Goal: Check status: Check status

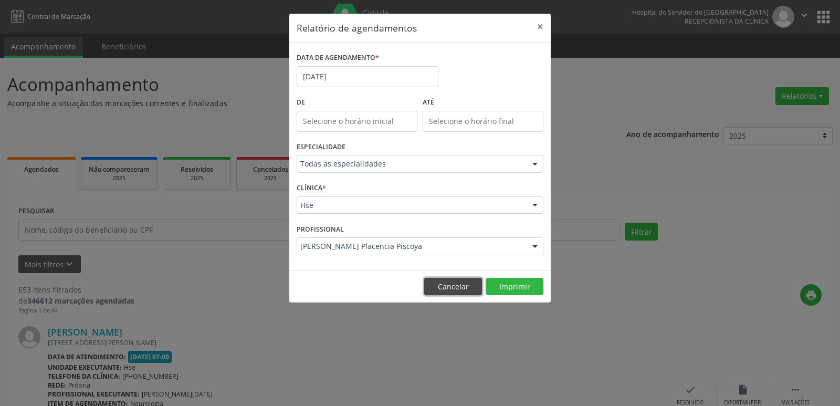
click at [456, 291] on button "Cancelar" at bounding box center [453, 287] width 58 height 18
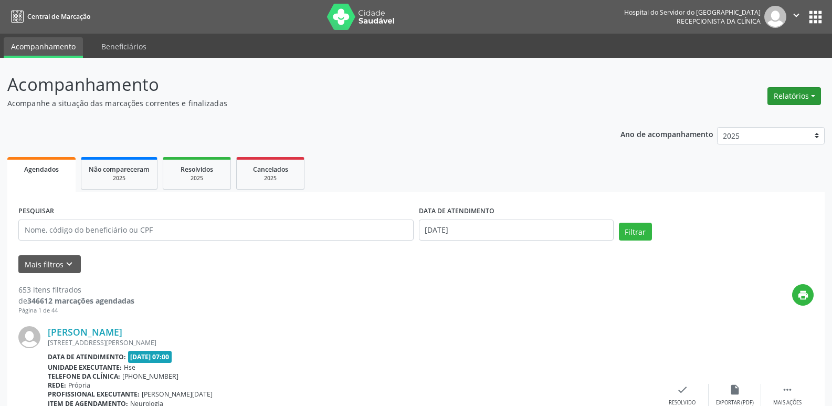
click at [799, 100] on button "Relatórios" at bounding box center [795, 96] width 54 height 18
click at [776, 118] on link "Agendamentos" at bounding box center [765, 118] width 113 height 15
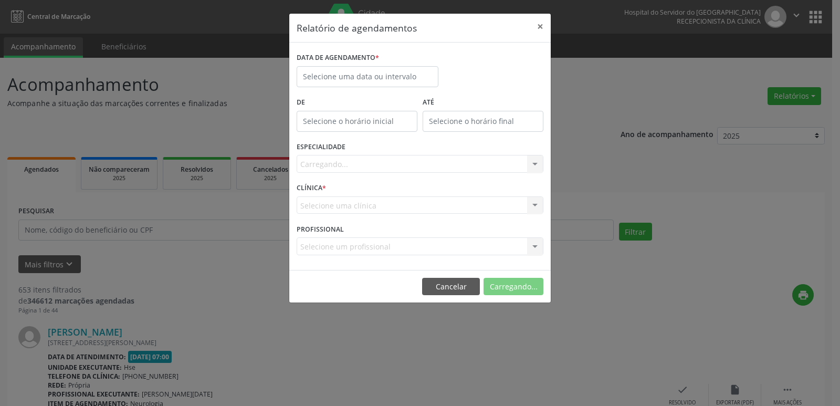
click at [365, 66] on label "DATA DE AGENDAMENTO *" at bounding box center [338, 58] width 82 height 16
click at [361, 72] on input "text" at bounding box center [368, 76] width 142 height 21
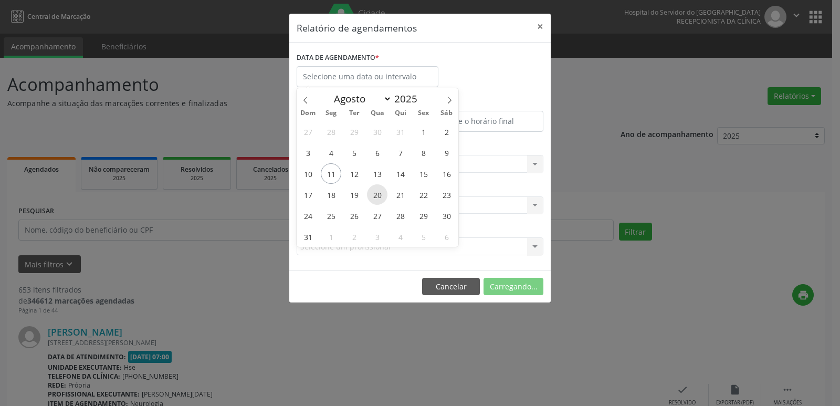
click at [378, 197] on span "20" at bounding box center [377, 194] width 20 height 20
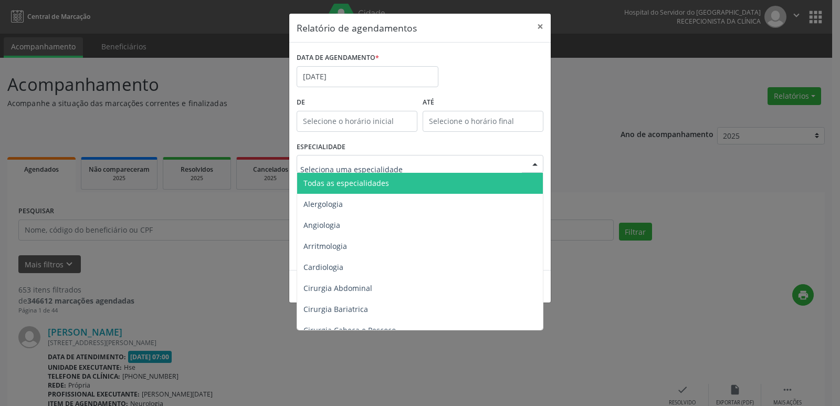
click at [363, 185] on span "Todas as especialidades" at bounding box center [347, 183] width 86 height 10
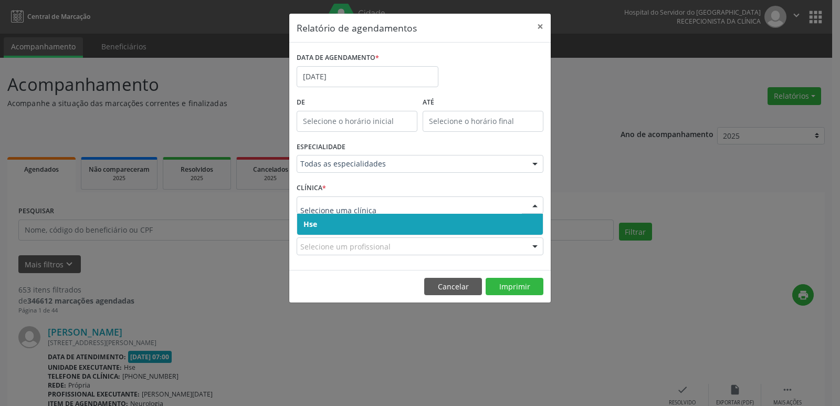
click at [345, 228] on span "Hse" at bounding box center [420, 224] width 246 height 21
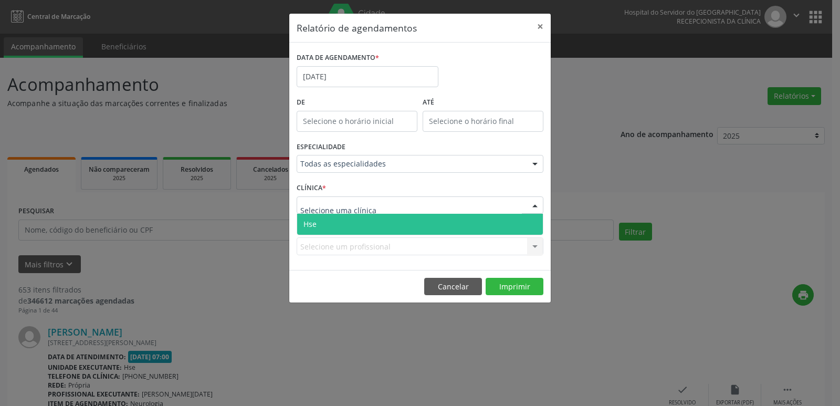
click at [349, 226] on span "Hse" at bounding box center [420, 224] width 246 height 21
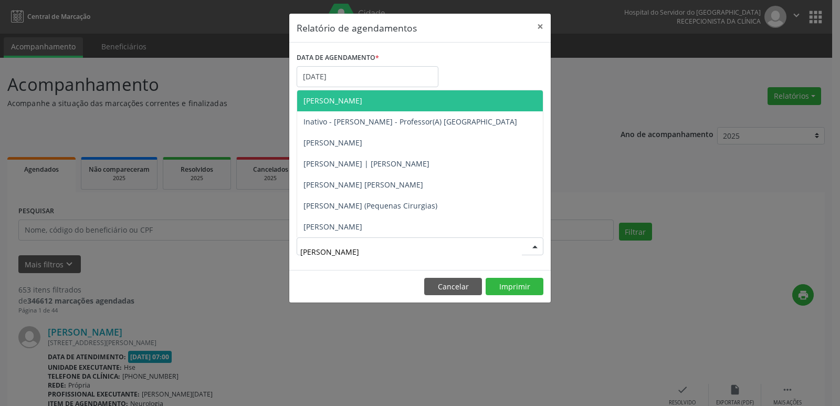
type input "[PERSON_NAME]"
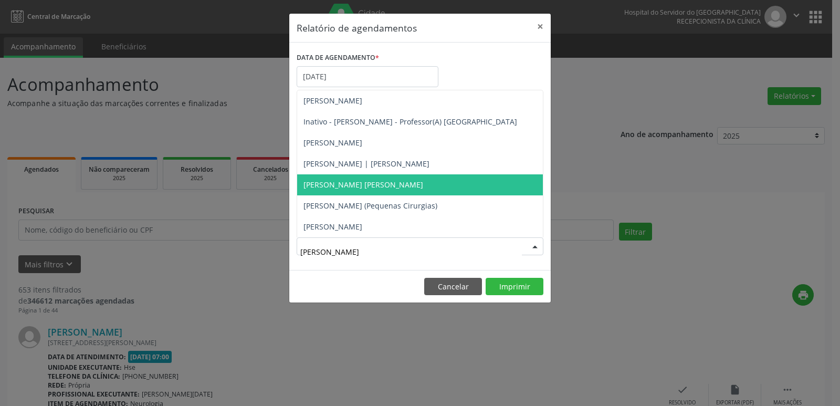
click at [358, 185] on span "[PERSON_NAME] [PERSON_NAME]" at bounding box center [364, 185] width 120 height 10
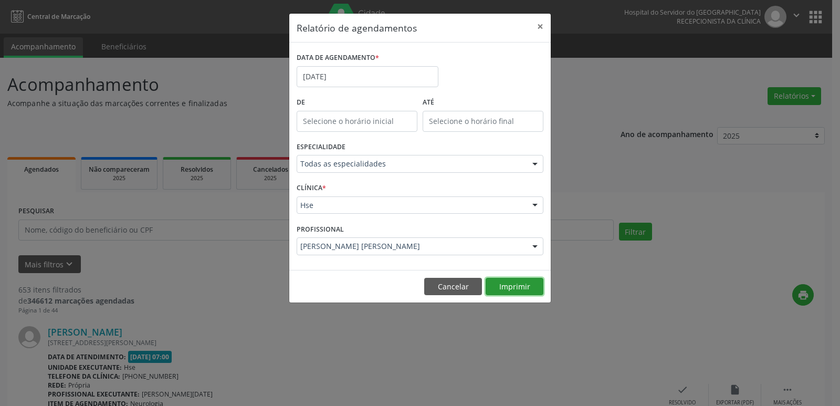
click at [508, 288] on button "Imprimir" at bounding box center [515, 287] width 58 height 18
click at [454, 288] on button "Cancelar" at bounding box center [453, 287] width 58 height 18
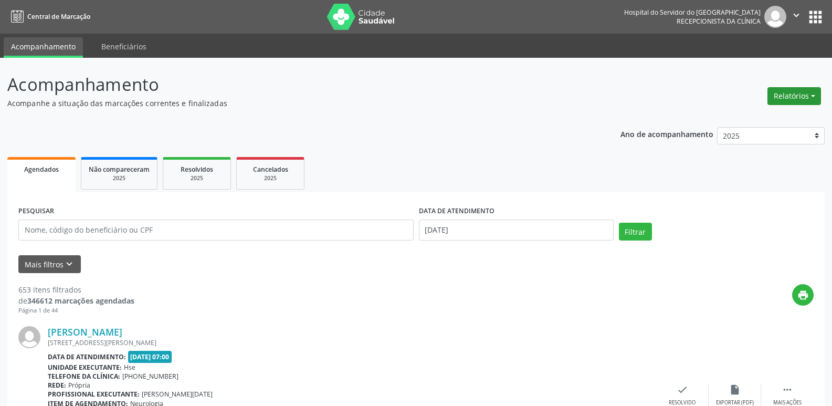
click at [802, 100] on button "Relatórios" at bounding box center [795, 96] width 54 height 18
click at [757, 121] on link "Agendamentos" at bounding box center [765, 118] width 113 height 15
select select "7"
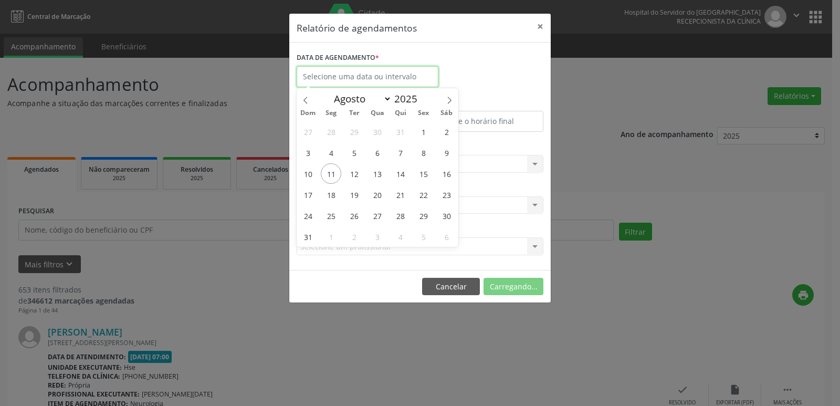
click at [352, 75] on input "text" at bounding box center [368, 76] width 142 height 21
click at [352, 172] on span "12" at bounding box center [354, 173] width 20 height 20
type input "[DATE]"
click at [352, 172] on span "12" at bounding box center [354, 173] width 20 height 20
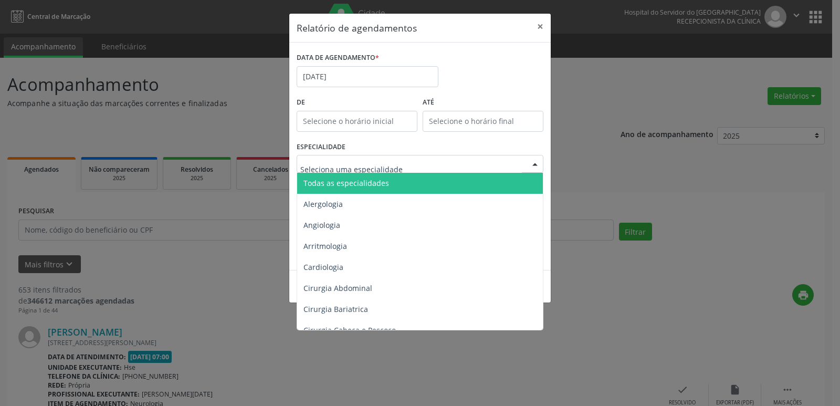
click at [364, 186] on span "Todas as especialidades" at bounding box center [347, 183] width 86 height 10
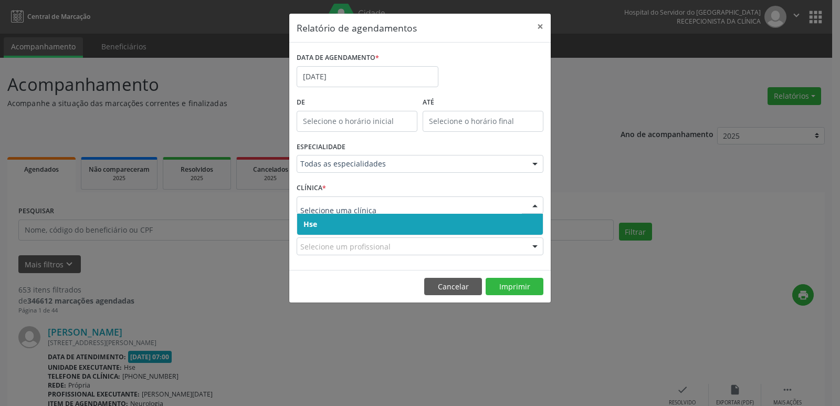
click at [348, 226] on span "Hse" at bounding box center [420, 224] width 246 height 21
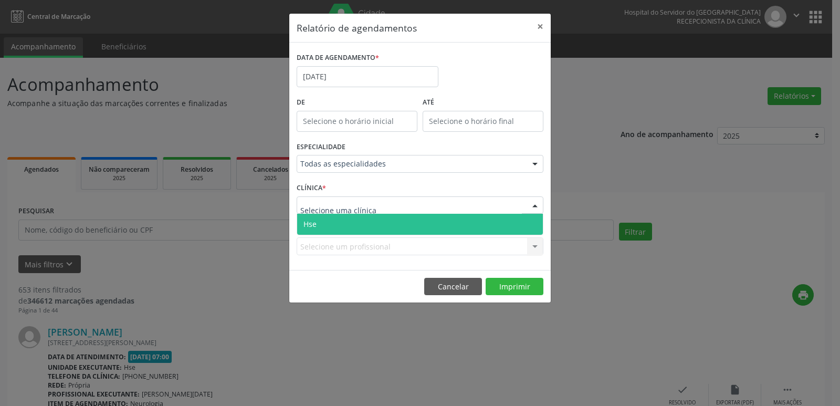
drag, startPoint x: 344, startPoint y: 223, endPoint x: 345, endPoint y: 232, distance: 9.0
click at [345, 223] on span "Hse" at bounding box center [420, 224] width 246 height 21
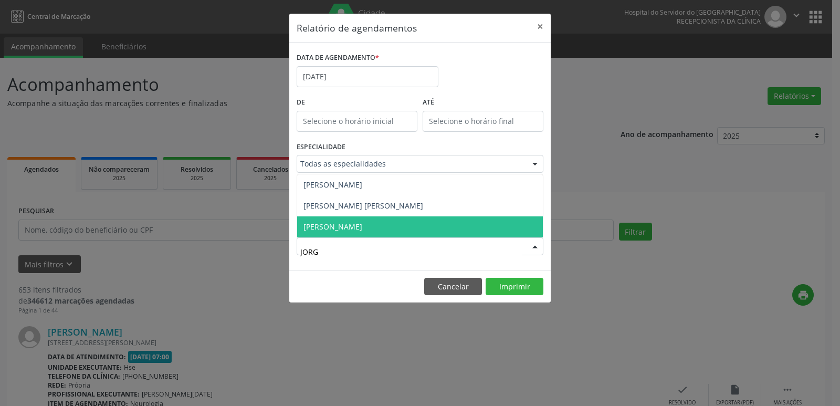
type input "[PERSON_NAME]"
click at [345, 233] on span "[PERSON_NAME]" at bounding box center [420, 226] width 246 height 21
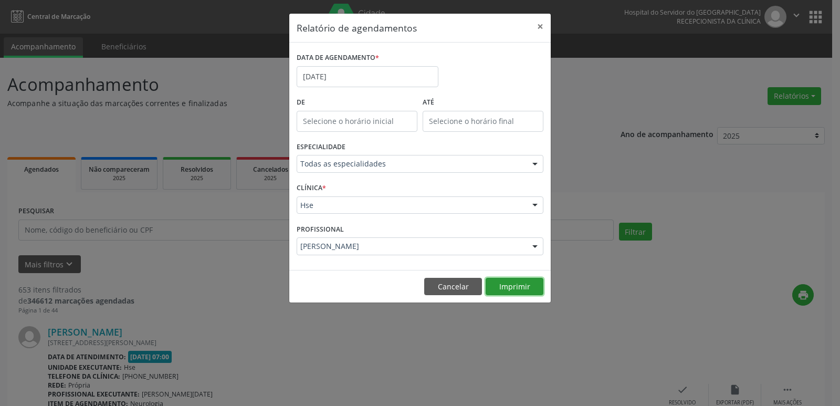
click at [513, 288] on button "Imprimir" at bounding box center [515, 287] width 58 height 18
click at [445, 290] on button "Cancelar" at bounding box center [453, 287] width 58 height 18
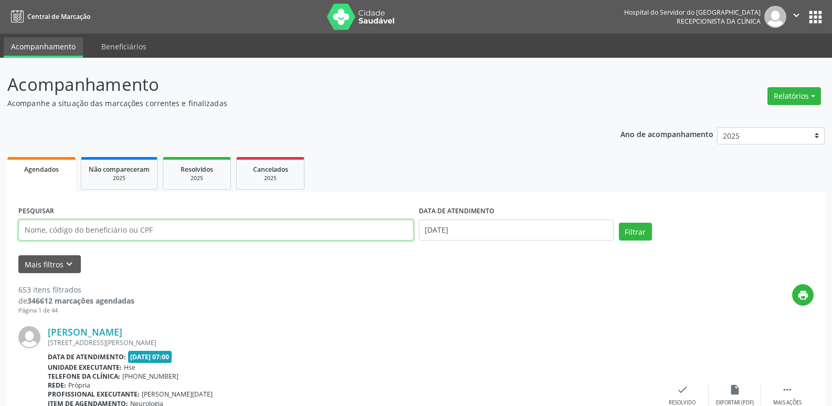
click at [148, 233] on input "text" at bounding box center [215, 230] width 395 height 21
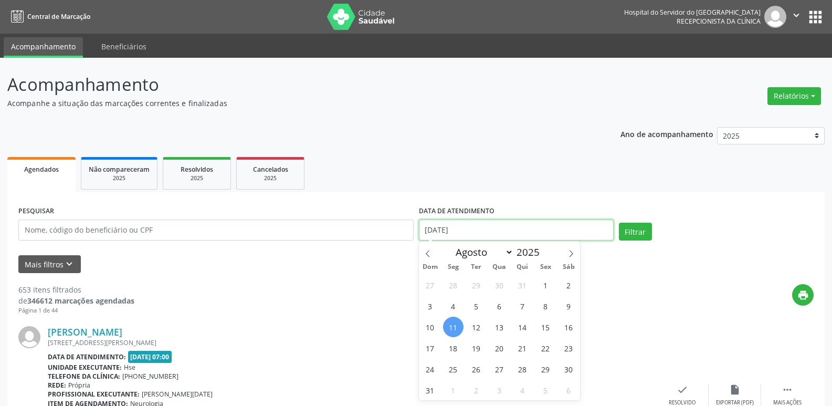
drag, startPoint x: 477, startPoint y: 228, endPoint x: 395, endPoint y: 235, distance: 81.6
click at [395, 235] on div "PESQUISAR DATA DE ATENDIMENTO [DATE] Filtrar" at bounding box center [416, 225] width 801 height 45
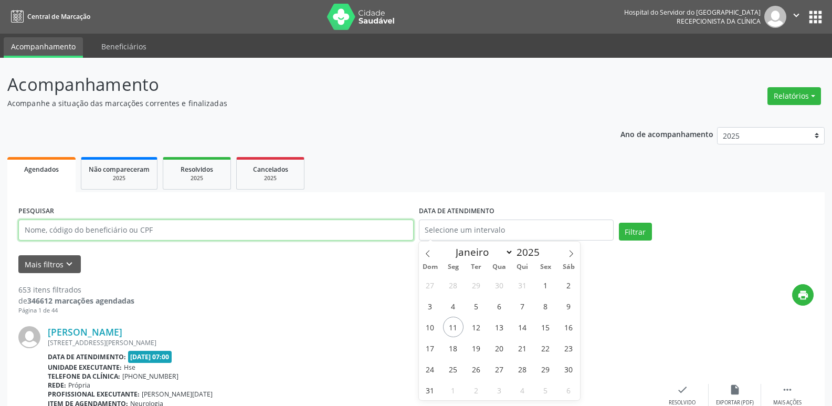
click at [131, 230] on input "text" at bounding box center [215, 230] width 395 height 21
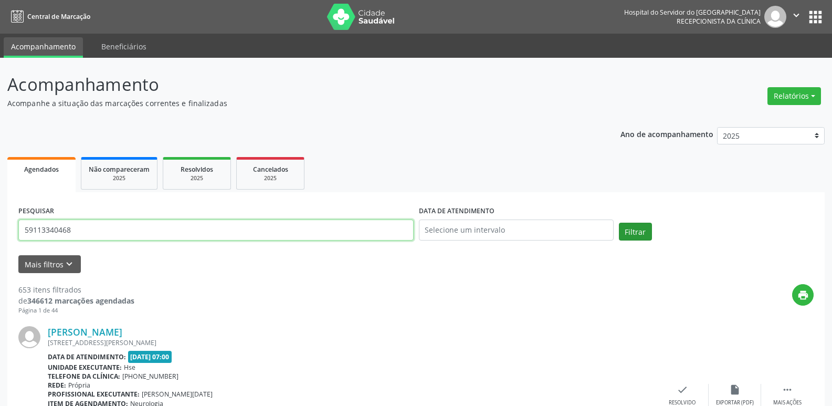
type input "59113340468"
click at [643, 235] on button "Filtrar" at bounding box center [635, 232] width 33 height 18
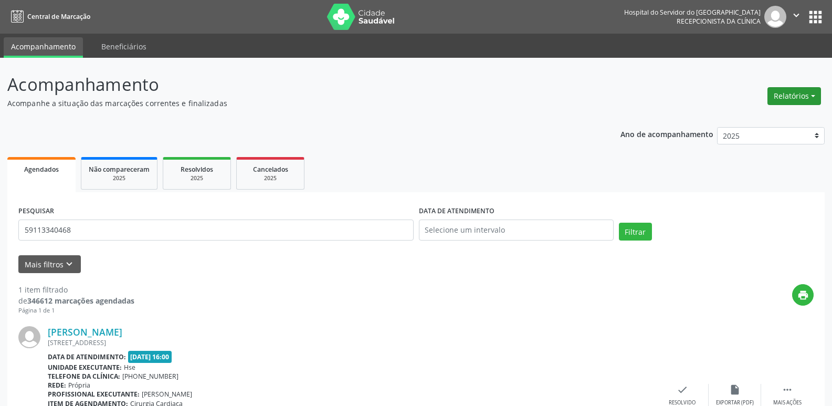
click at [798, 97] on button "Relatórios" at bounding box center [795, 96] width 54 height 18
click at [765, 116] on link "Agendamentos" at bounding box center [765, 118] width 113 height 15
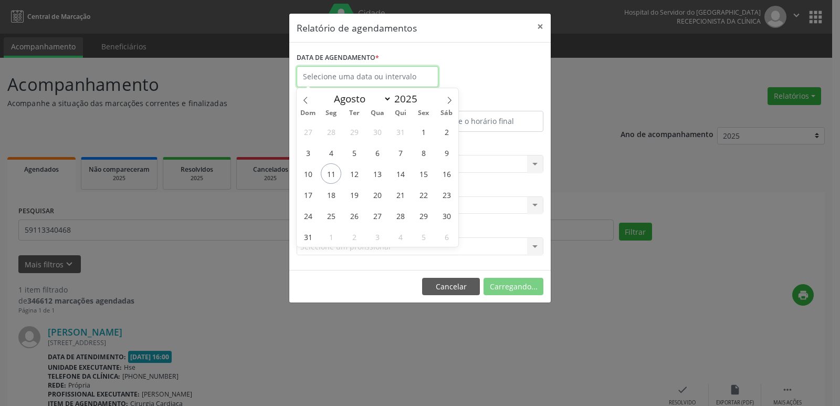
click at [344, 79] on input "text" at bounding box center [368, 76] width 142 height 21
click at [446, 101] on icon at bounding box center [449, 100] width 7 height 7
select select "8"
click at [399, 132] on span "4" at bounding box center [400, 131] width 20 height 20
type input "[DATE]"
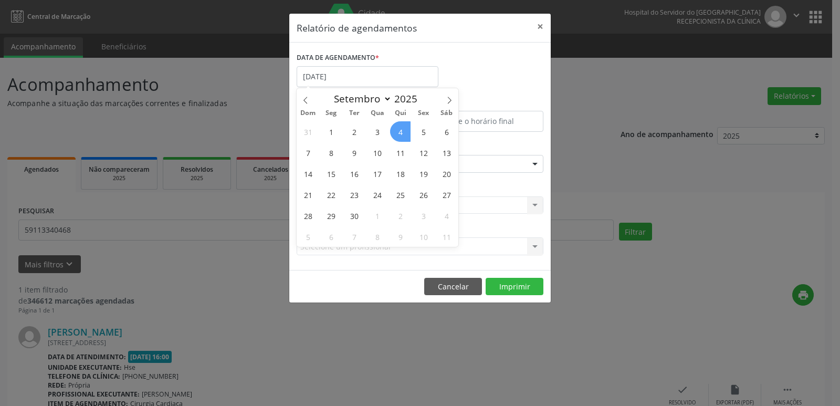
click at [399, 132] on span "4" at bounding box center [400, 131] width 20 height 20
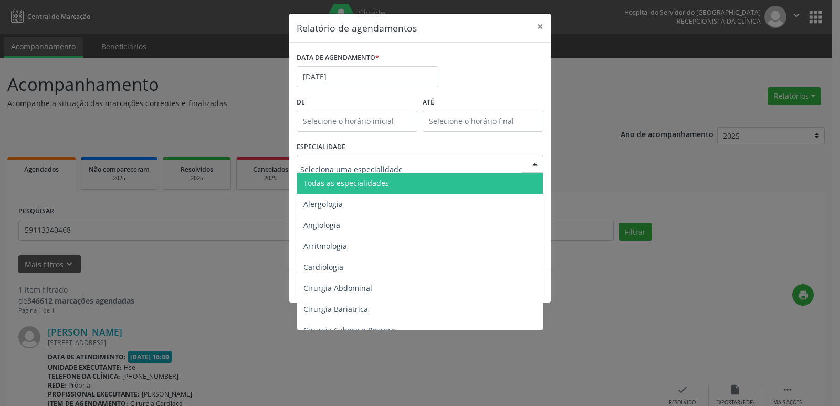
click at [380, 183] on span "Todas as especialidades" at bounding box center [347, 183] width 86 height 10
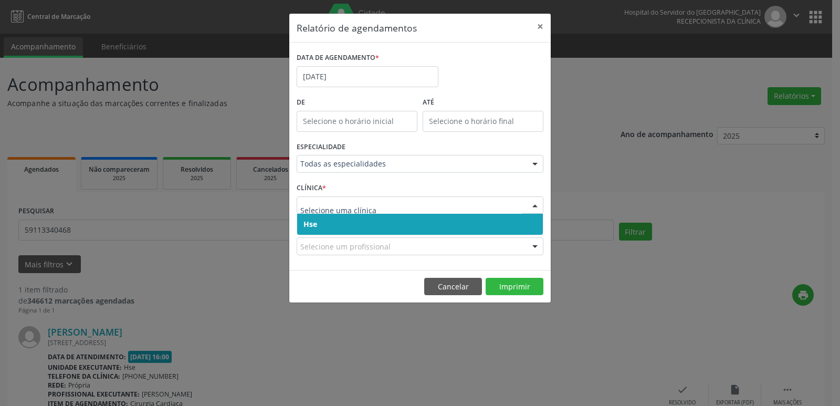
click at [346, 227] on span "Hse" at bounding box center [420, 224] width 246 height 21
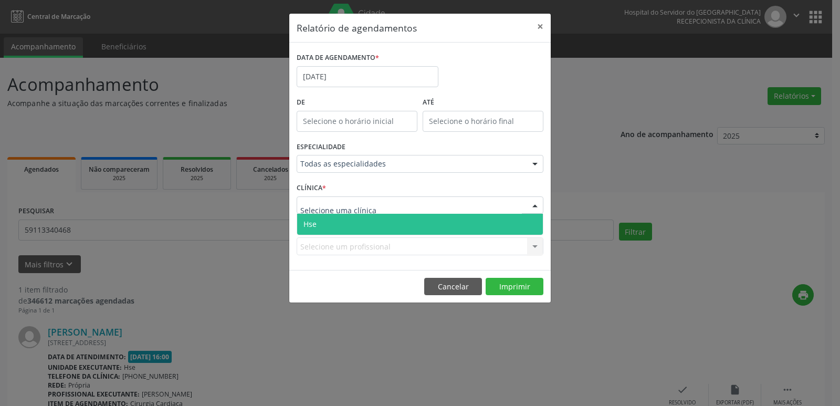
click at [353, 224] on span "Hse" at bounding box center [420, 224] width 246 height 21
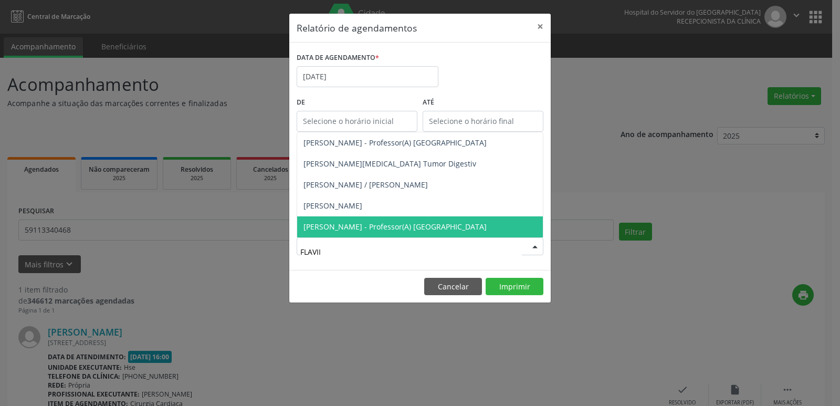
type input "FLAVI"
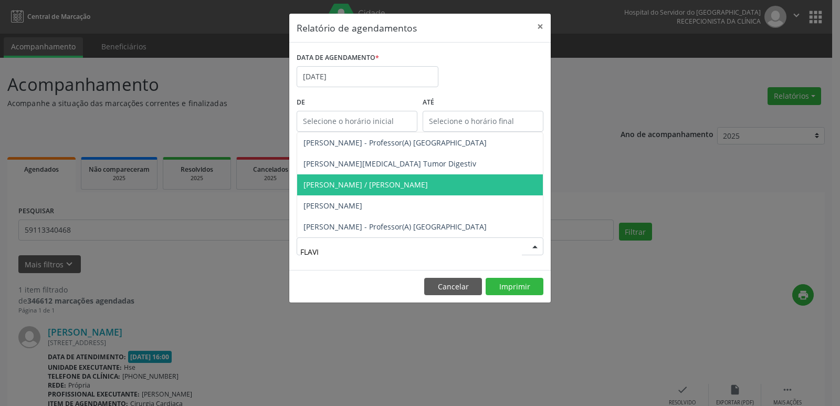
click at [360, 186] on span "[PERSON_NAME] / [PERSON_NAME]" at bounding box center [366, 185] width 124 height 10
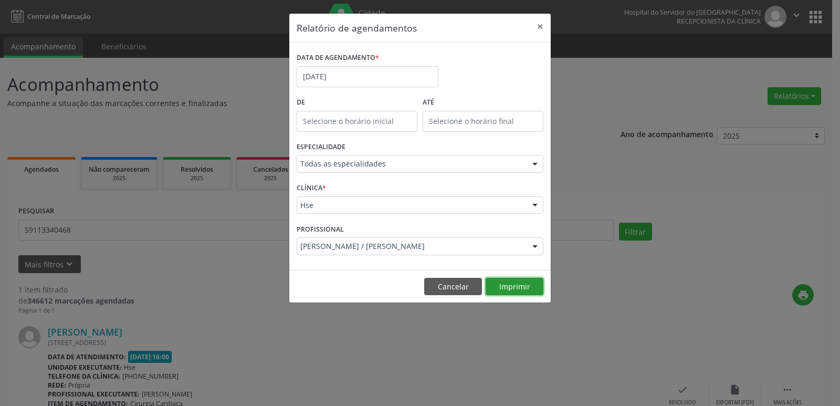
click at [501, 286] on button "Imprimir" at bounding box center [515, 287] width 58 height 18
click at [540, 29] on button "×" at bounding box center [540, 27] width 21 height 26
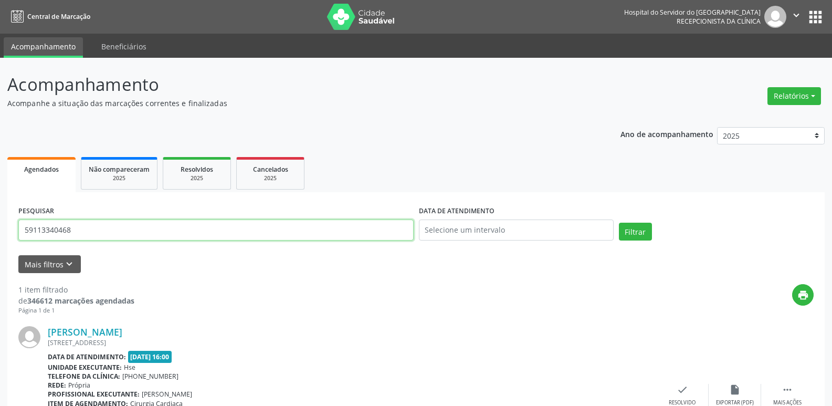
click at [76, 228] on input "59113340468" at bounding box center [215, 230] width 395 height 21
paste input "[PERSON_NAME]"
click at [633, 234] on button "Filtrar" at bounding box center [635, 232] width 33 height 18
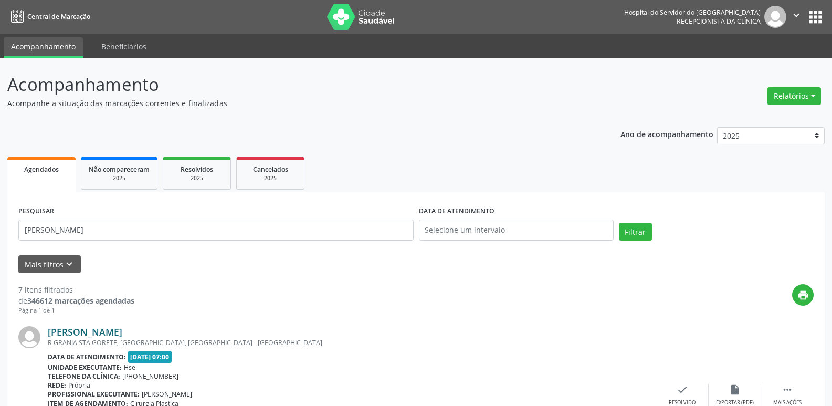
click at [89, 330] on link "[PERSON_NAME]" at bounding box center [85, 332] width 75 height 12
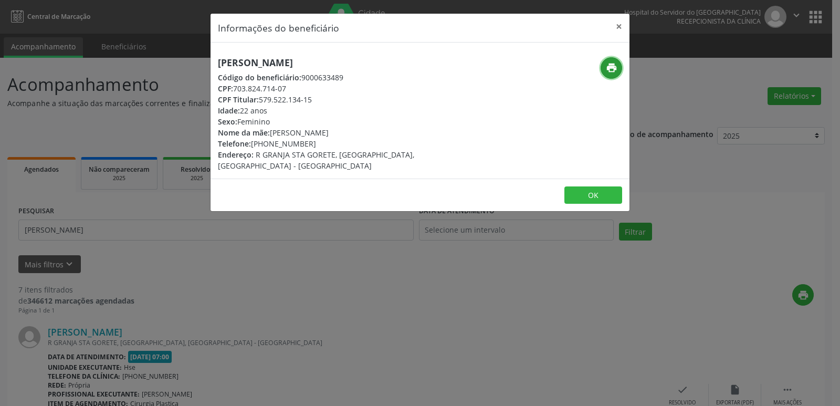
click at [612, 66] on icon "print" at bounding box center [612, 68] width 12 height 12
click at [618, 26] on button "×" at bounding box center [619, 27] width 21 height 26
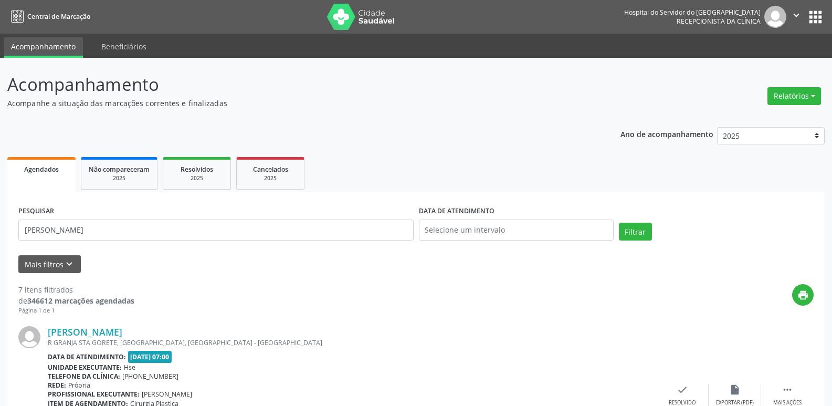
click at [374, 329] on div "[PERSON_NAME]" at bounding box center [352, 332] width 609 height 12
click at [150, 233] on input "[PERSON_NAME]" at bounding box center [215, 230] width 395 height 21
paste input "[PERSON_NAME]"
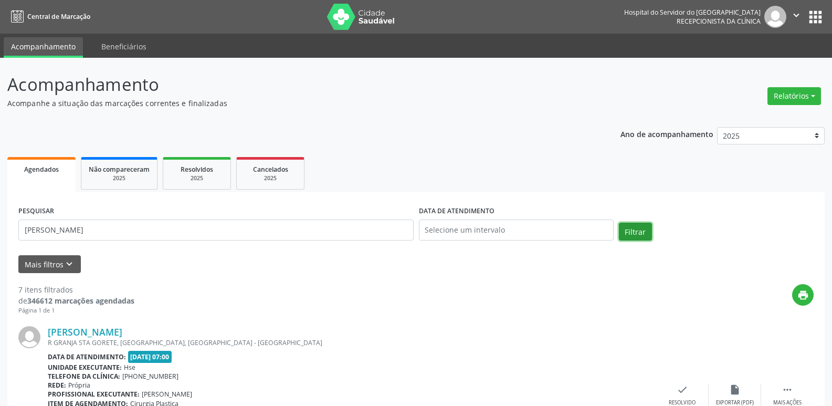
click at [629, 231] on button "Filtrar" at bounding box center [635, 232] width 33 height 18
click at [100, 336] on link "[PERSON_NAME]" at bounding box center [85, 332] width 75 height 12
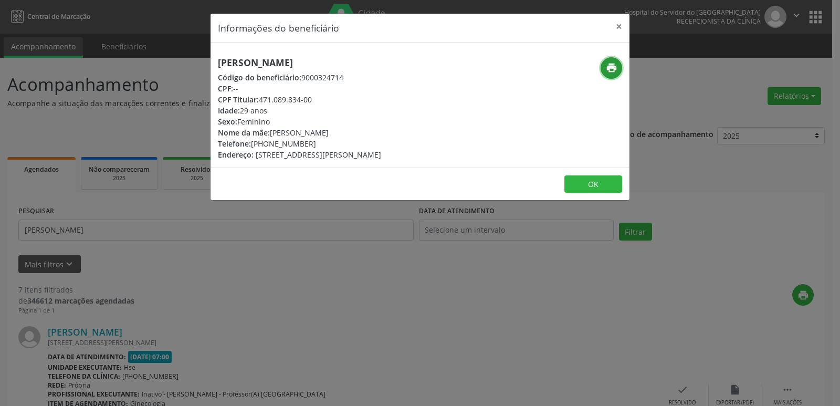
click at [611, 68] on icon "print" at bounding box center [612, 68] width 12 height 12
click at [618, 25] on button "×" at bounding box center [619, 27] width 21 height 26
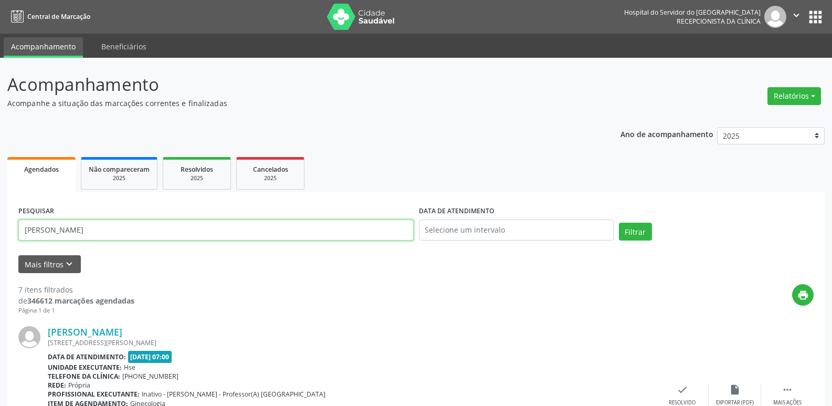
click at [180, 228] on input "[PERSON_NAME]" at bounding box center [215, 230] width 395 height 21
click at [181, 228] on input "[PERSON_NAME]" at bounding box center [215, 230] width 395 height 21
paste input "AMAURY HERCULANO [PERSON_NAME]"
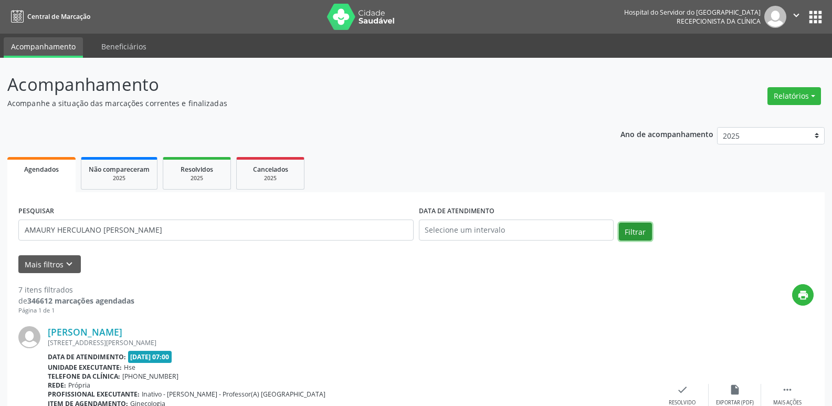
click at [628, 235] on button "Filtrar" at bounding box center [635, 232] width 33 height 18
click at [112, 330] on link "Amaury Herculano [PERSON_NAME]" at bounding box center [128, 332] width 161 height 12
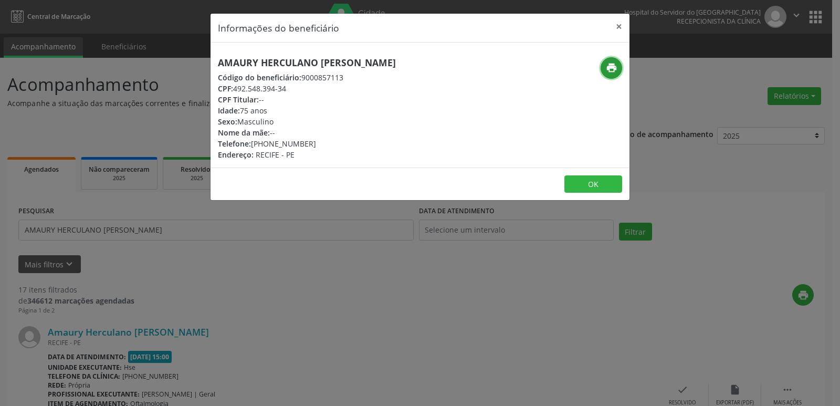
click at [609, 64] on icon "print" at bounding box center [612, 68] width 12 height 12
click at [619, 28] on button "×" at bounding box center [619, 27] width 21 height 26
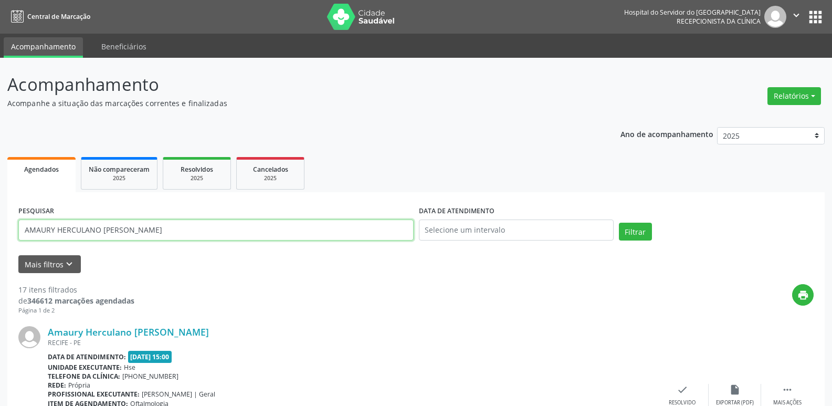
click at [129, 226] on input "AMAURY HERCULANO [PERSON_NAME]" at bounding box center [215, 230] width 395 height 21
paste input "[PERSON_NAME] DO [PERSON_NAME]"
click at [639, 227] on button "Filtrar" at bounding box center [635, 232] width 33 height 18
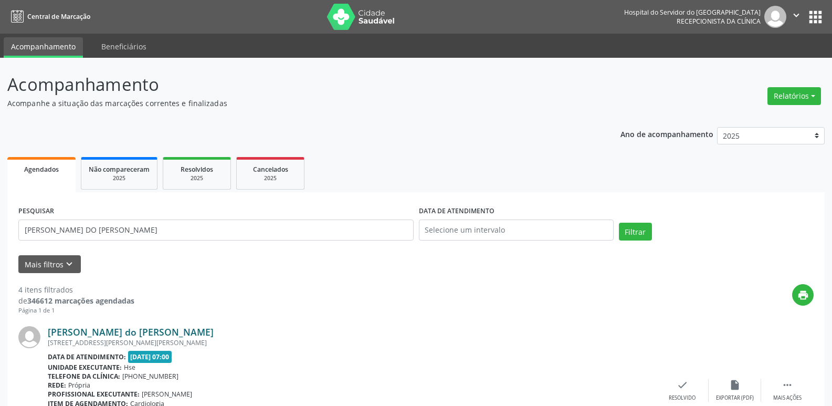
click at [136, 335] on link "[PERSON_NAME] do [PERSON_NAME]" at bounding box center [131, 332] width 166 height 12
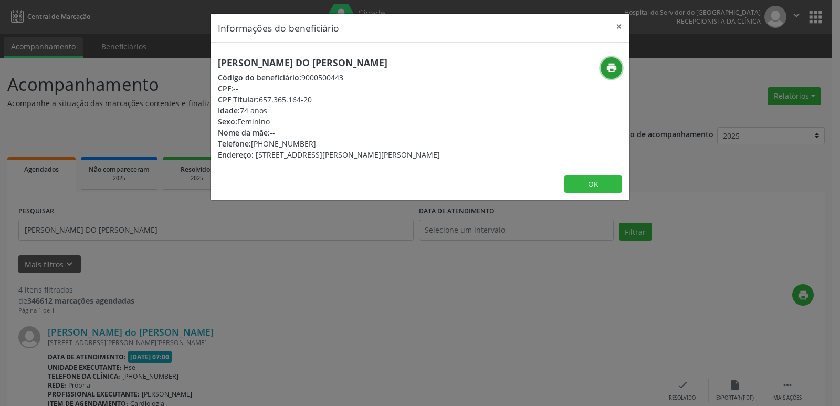
click at [613, 70] on icon "print" at bounding box center [612, 68] width 12 height 12
click at [622, 25] on button "×" at bounding box center [619, 27] width 21 height 26
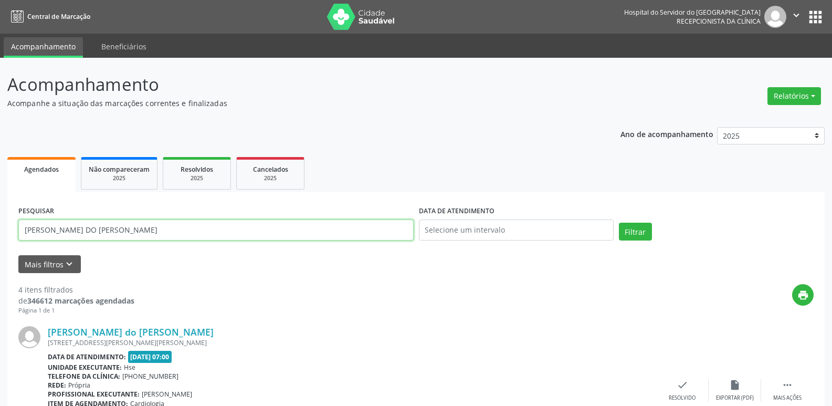
click at [178, 233] on input "[PERSON_NAME] DO [PERSON_NAME]" at bounding box center [215, 230] width 395 height 21
paste input "[PERSON_NAME] DO CARMO DE"
type input "[PERSON_NAME]"
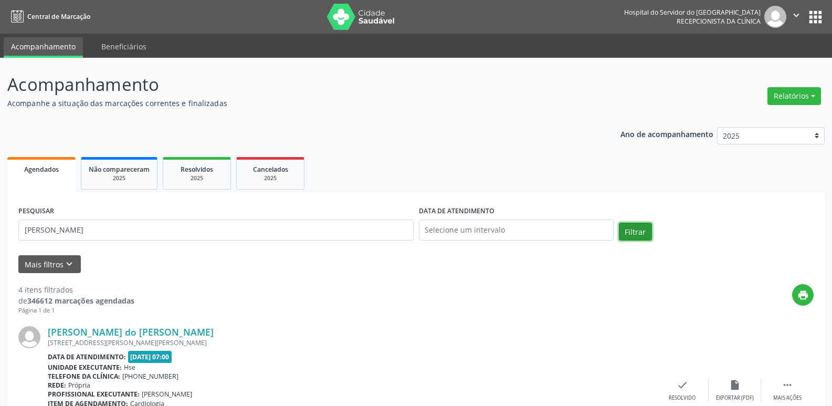
click at [640, 228] on button "Filtrar" at bounding box center [635, 232] width 33 height 18
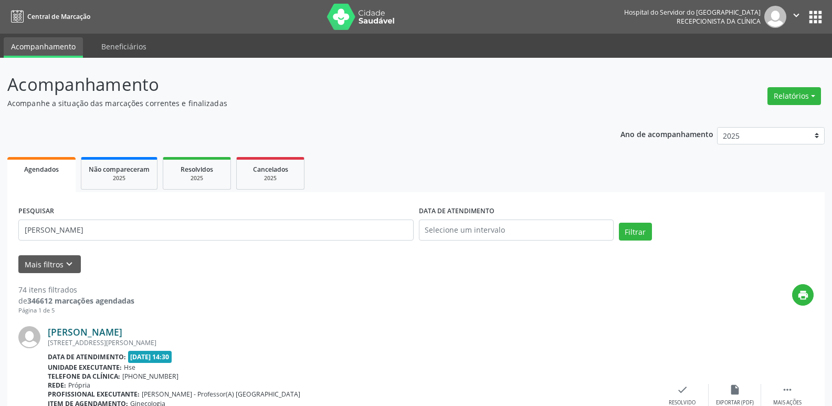
click at [122, 334] on link "[PERSON_NAME]" at bounding box center [85, 332] width 75 height 12
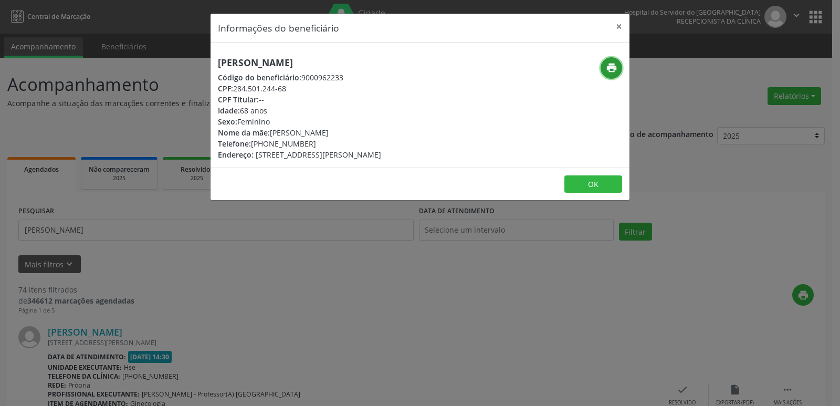
click at [612, 70] on icon "print" at bounding box center [612, 68] width 12 height 12
click at [617, 23] on button "×" at bounding box center [619, 27] width 21 height 26
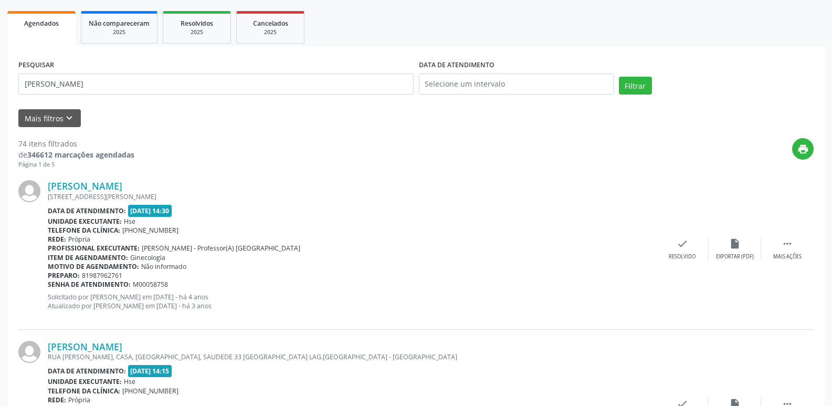
scroll to position [210, 0]
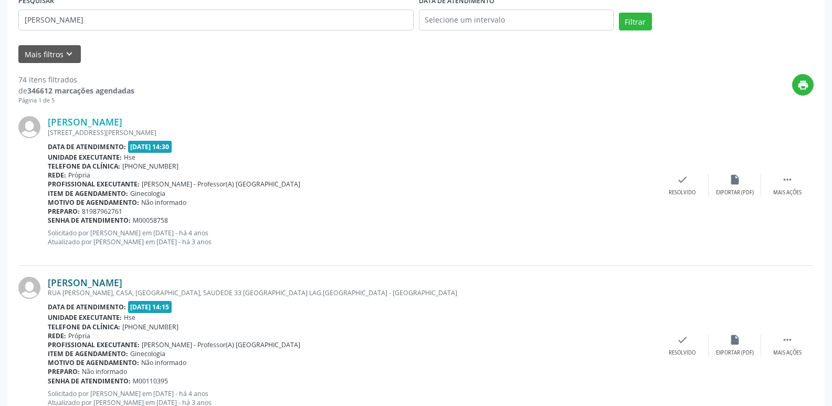
click at [122, 282] on link "[PERSON_NAME]" at bounding box center [85, 283] width 75 height 12
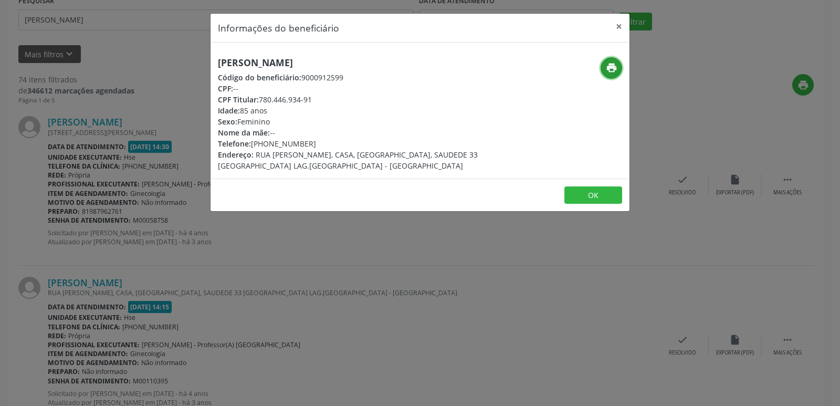
click at [612, 68] on icon "print" at bounding box center [612, 68] width 12 height 12
click at [619, 27] on button "×" at bounding box center [619, 27] width 21 height 26
